Goal: Task Accomplishment & Management: Manage account settings

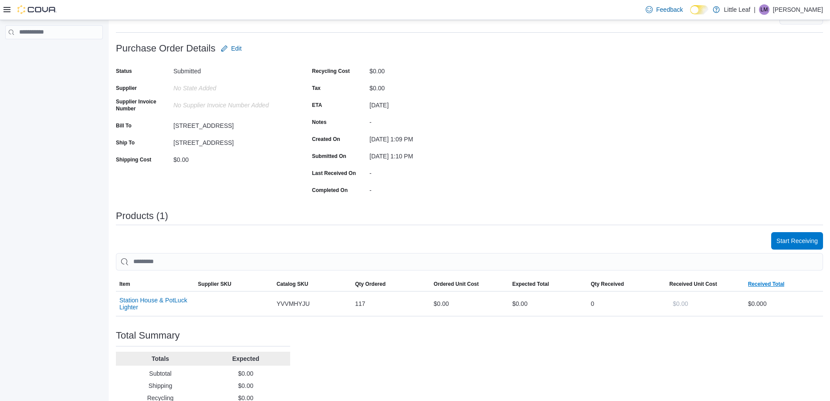
scroll to position [87, 0]
click at [808, 241] on span "Start Receiving" at bounding box center [797, 238] width 41 height 9
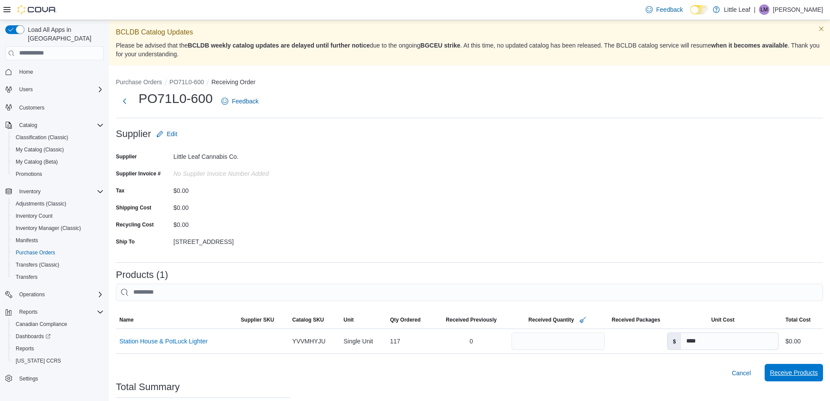
click at [796, 372] on span "Receive Products" at bounding box center [794, 372] width 48 height 9
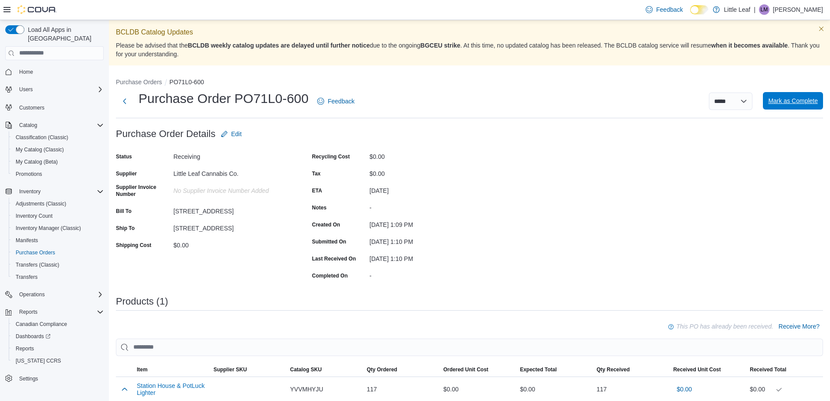
click at [796, 102] on span "Mark as Complete" at bounding box center [793, 100] width 50 height 9
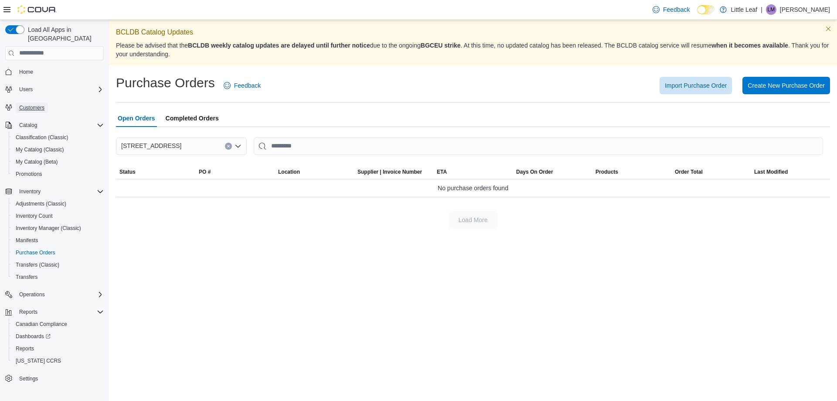
click at [27, 104] on span "Customers" at bounding box center [31, 107] width 25 height 7
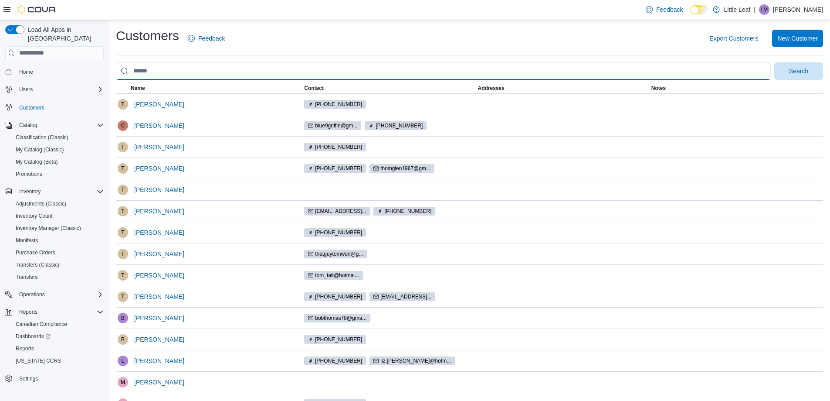
click at [174, 73] on input "search" at bounding box center [443, 70] width 655 height 17
type input "****"
click at [775, 62] on button "Search" at bounding box center [799, 70] width 49 height 17
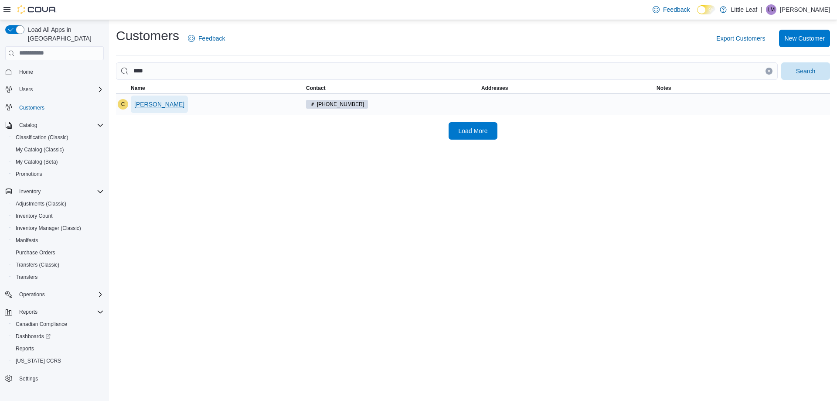
click at [159, 104] on span "[PERSON_NAME]" at bounding box center [159, 104] width 50 height 9
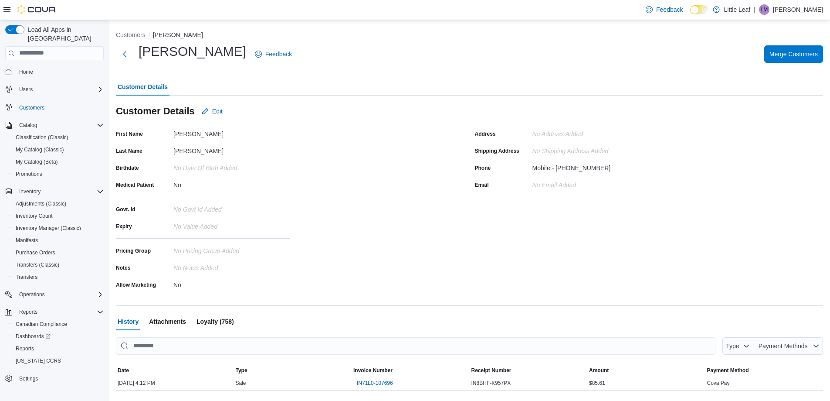
click at [221, 323] on span "Loyalty (758)" at bounding box center [215, 321] width 37 height 17
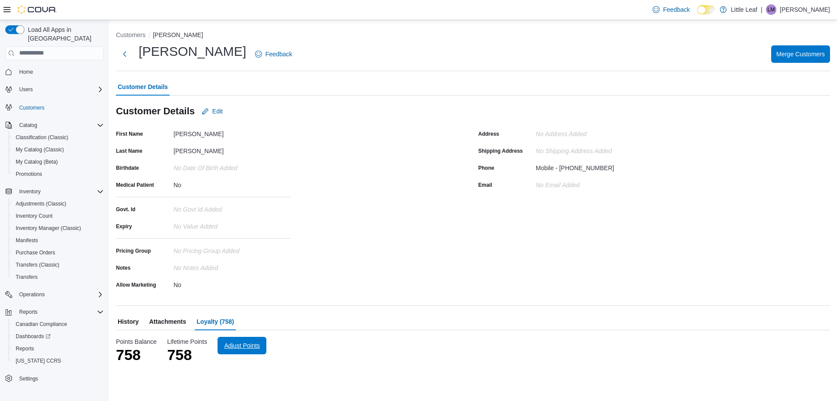
click at [243, 344] on span "Adjust Points" at bounding box center [242, 345] width 36 height 9
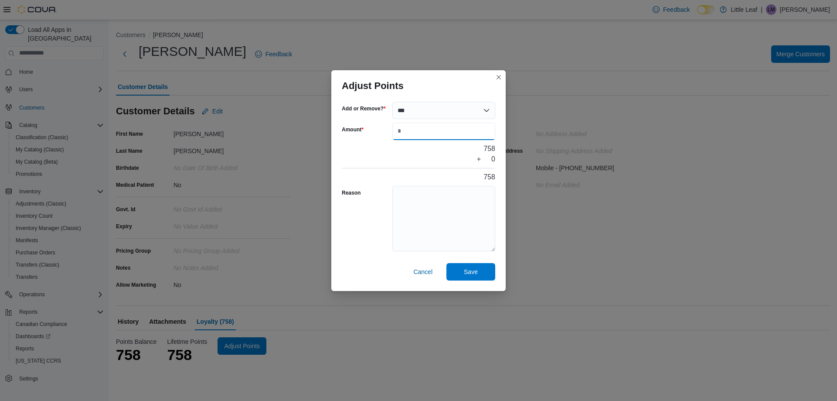
click at [411, 134] on input "Amount" at bounding box center [443, 130] width 103 height 17
type input "***"
click at [424, 207] on textarea "Reason" at bounding box center [443, 218] width 103 height 65
type textarea "**********"
click at [469, 270] on span "Save" at bounding box center [471, 271] width 14 height 9
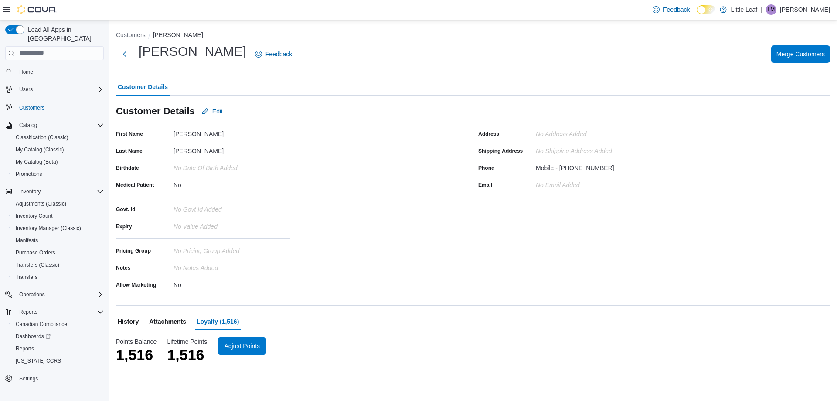
click at [126, 33] on button "Customers" at bounding box center [131, 34] width 30 height 7
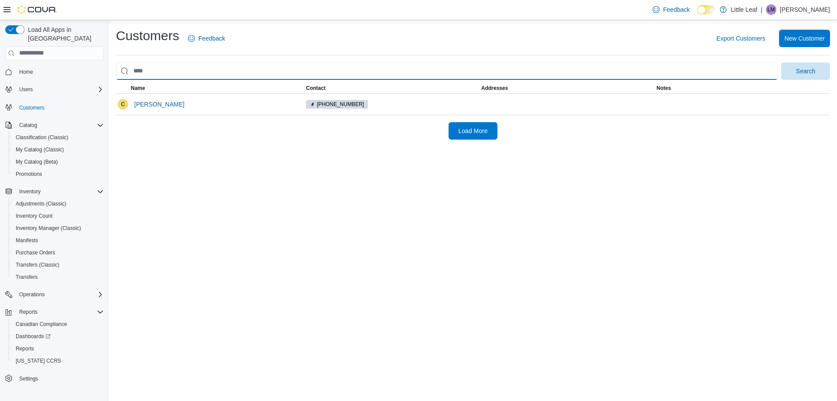
drag, startPoint x: 162, startPoint y: 75, endPoint x: 119, endPoint y: 74, distance: 42.3
click at [119, 74] on input "search" at bounding box center [447, 70] width 662 height 17
type input "*******"
click at [781, 62] on button "Search" at bounding box center [805, 70] width 49 height 17
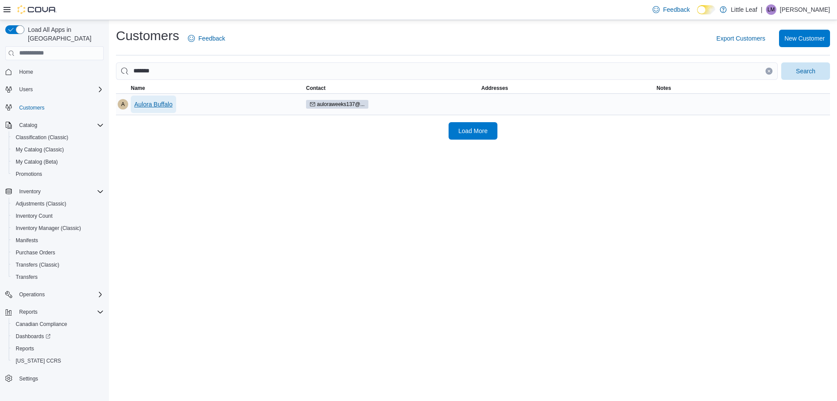
click at [157, 106] on span "Aulora Buffalo" at bounding box center [153, 104] width 38 height 9
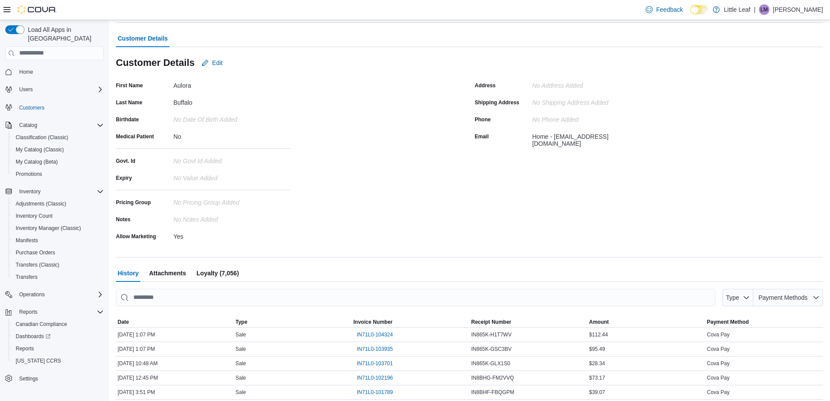
scroll to position [44, 0]
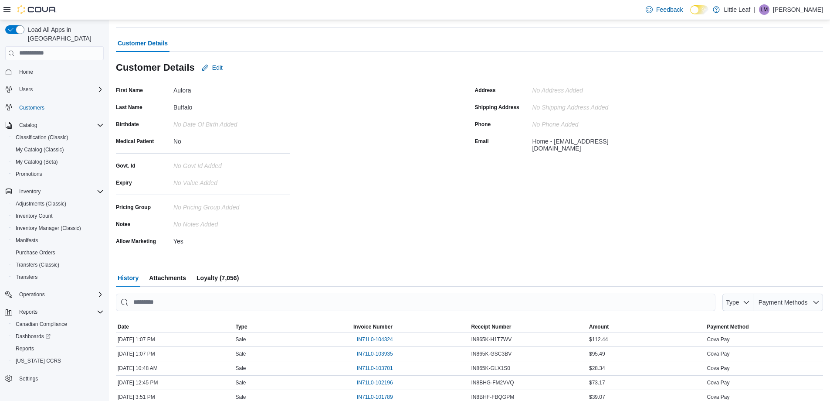
drag, startPoint x: 229, startPoint y: 278, endPoint x: 236, endPoint y: 275, distance: 7.0
click at [230, 278] on span "Loyalty (7,056)" at bounding box center [218, 277] width 42 height 17
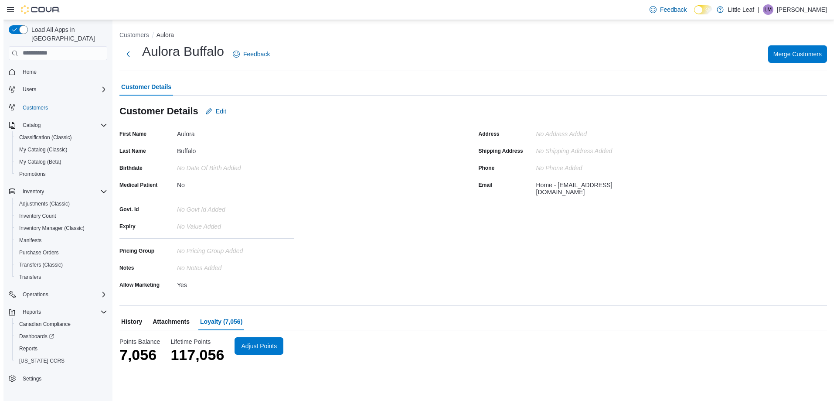
scroll to position [0, 0]
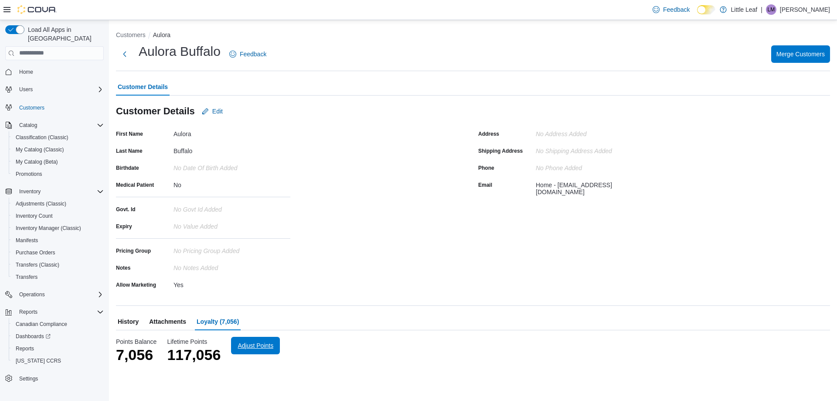
click at [255, 340] on span "Adjust Points" at bounding box center [255, 344] width 38 height 17
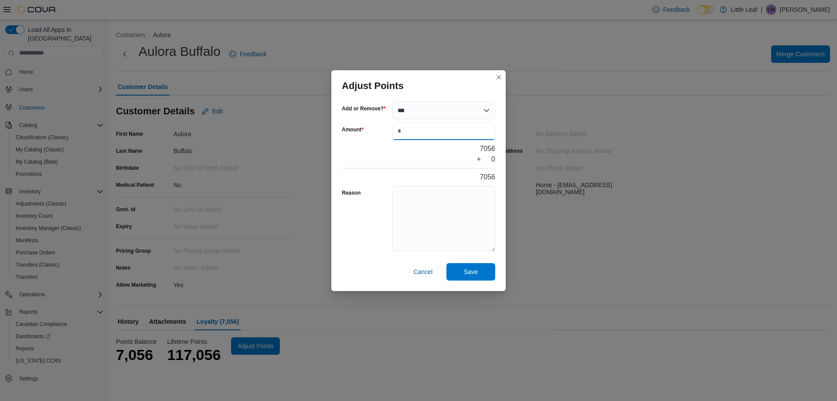
click at [411, 134] on input "Amount" at bounding box center [443, 130] width 103 height 17
type input "***"
click at [424, 200] on textarea "Reason" at bounding box center [443, 218] width 103 height 65
type textarea "**********"
click at [469, 273] on span "Save" at bounding box center [471, 271] width 14 height 9
